Goal: Task Accomplishment & Management: Manage account settings

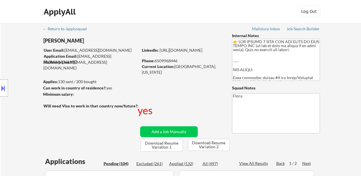
select select ""pending""
select select ""applied""
select select ""pending""
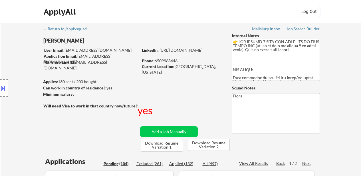
select select ""pending""
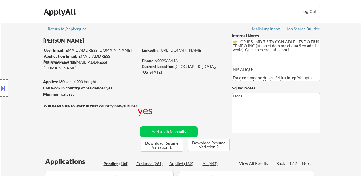
select select ""pending""
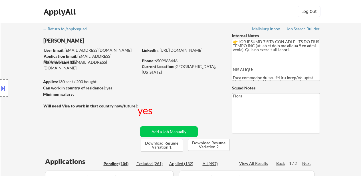
select select ""pending""
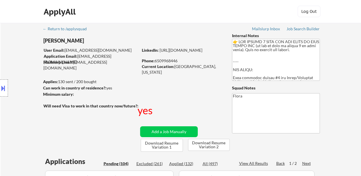
select select ""pending""
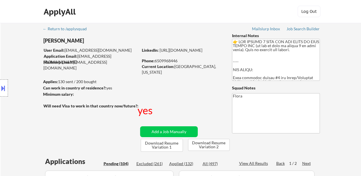
select select ""pending""
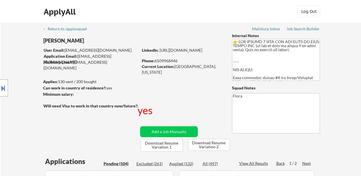
select select ""pending""
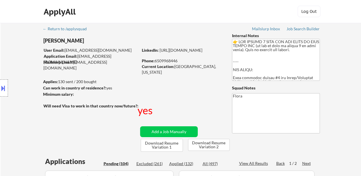
select select ""pending""
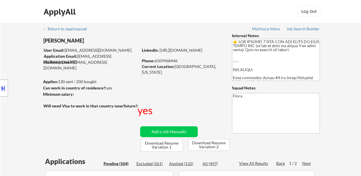
select select ""pending""
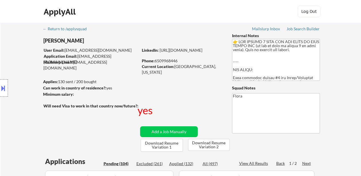
select select ""pending""
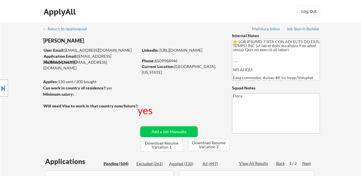
select select ""pending""
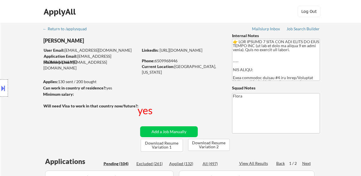
select select ""pending""
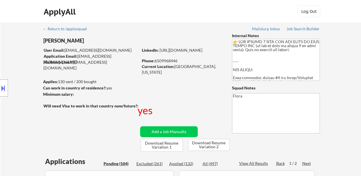
select select ""pending""
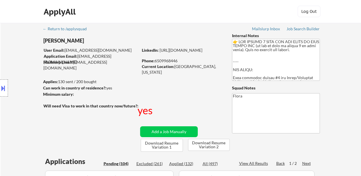
select select ""pending""
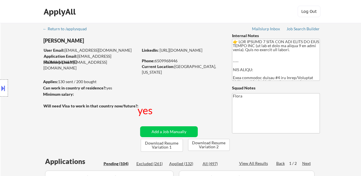
select select ""pending""
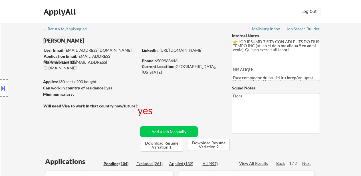
select select ""pending""
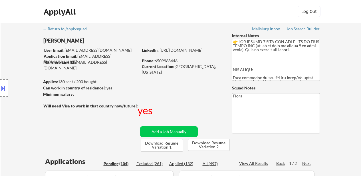
select select ""pending""
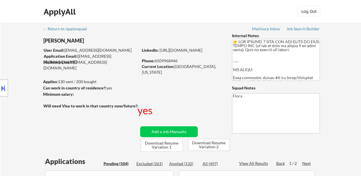
select select ""pending""
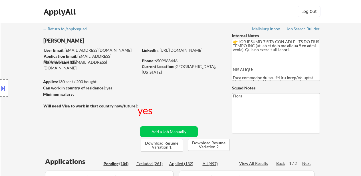
select select ""pending""
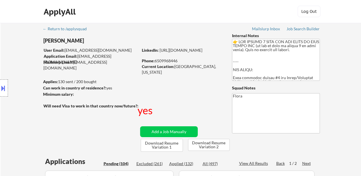
select select ""pending""
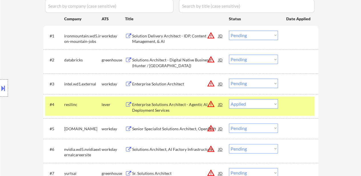
scroll to position [171, 0]
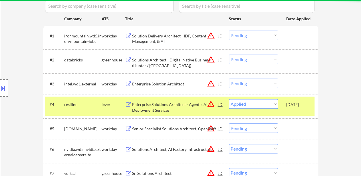
select select ""pending""
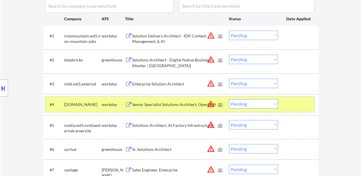
click at [297, 102] on div at bounding box center [298, 104] width 25 height 10
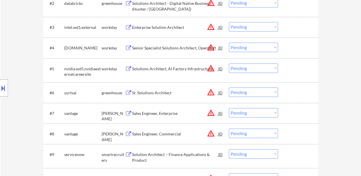
scroll to position [228, 0]
click at [165, 92] on div "Sr. Solutions Architect" at bounding box center [175, 92] width 86 height 6
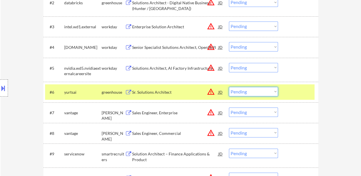
click at [258, 94] on select "Choose an option... Pending Applied Excluded (Questions) Excluded (Expired) Exc…" at bounding box center [253, 91] width 49 height 9
click at [229, 87] on select "Choose an option... Pending Applied Excluded (Questions) Excluded (Expired) Exc…" at bounding box center [253, 91] width 49 height 9
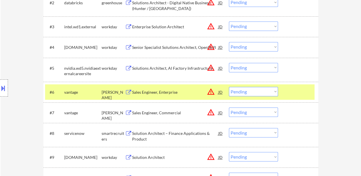
click at [294, 87] on div at bounding box center [298, 92] width 25 height 10
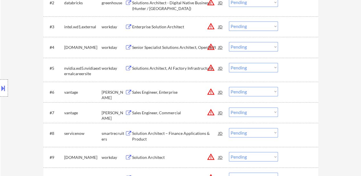
click at [170, 90] on div "Sales Engineer, Enterprise" at bounding box center [175, 92] width 86 height 6
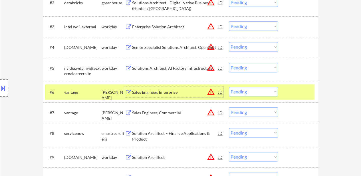
click at [241, 93] on select "Choose an option... Pending Applied Excluded (Questions) Excluded (Expired) Exc…" at bounding box center [253, 91] width 49 height 9
click at [229, 87] on select "Choose an option... Pending Applied Excluded (Questions) Excluded (Expired) Exc…" at bounding box center [253, 91] width 49 height 9
select select ""pending""
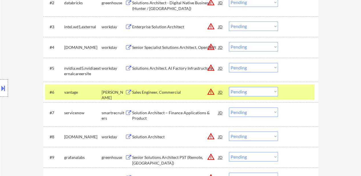
select select ""PLACEHOLDER_1427118222253""
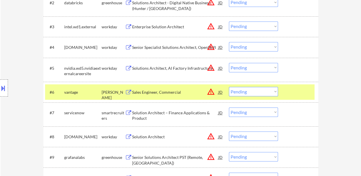
select select ""PLACEHOLDER_1427118222253""
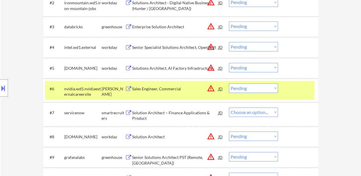
select select ""pending""
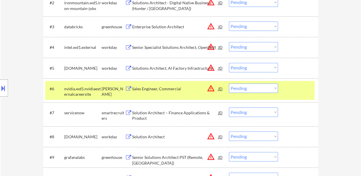
select select ""pending""
